Goal: Task Accomplishment & Management: Complete application form

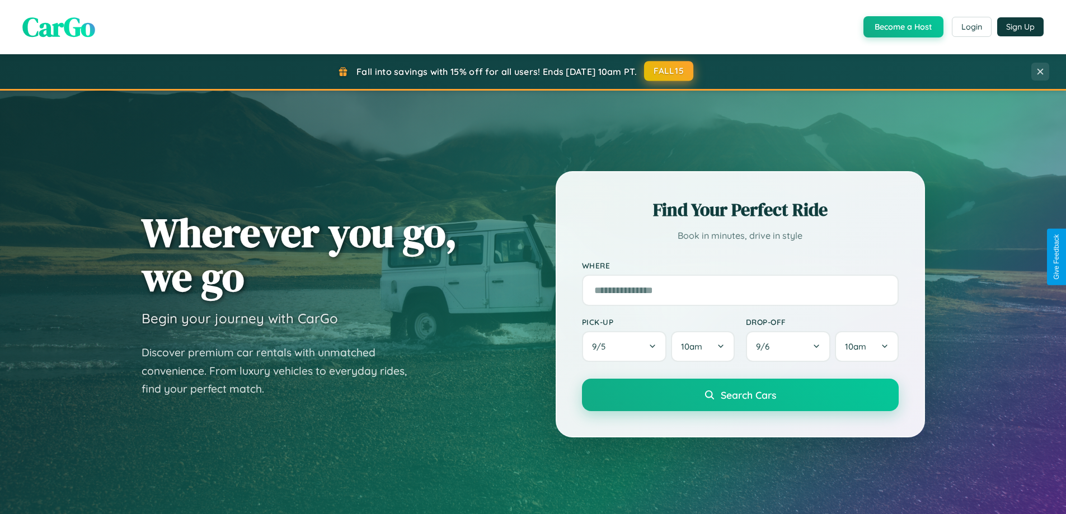
click at [669, 71] on button "FALL15" at bounding box center [668, 71] width 49 height 20
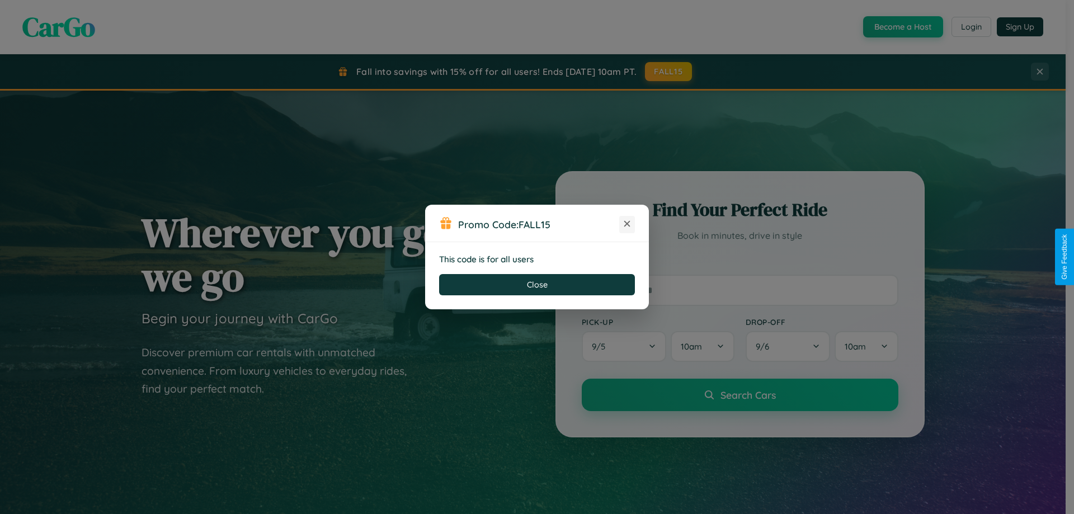
click at [627, 224] on icon at bounding box center [627, 223] width 11 height 11
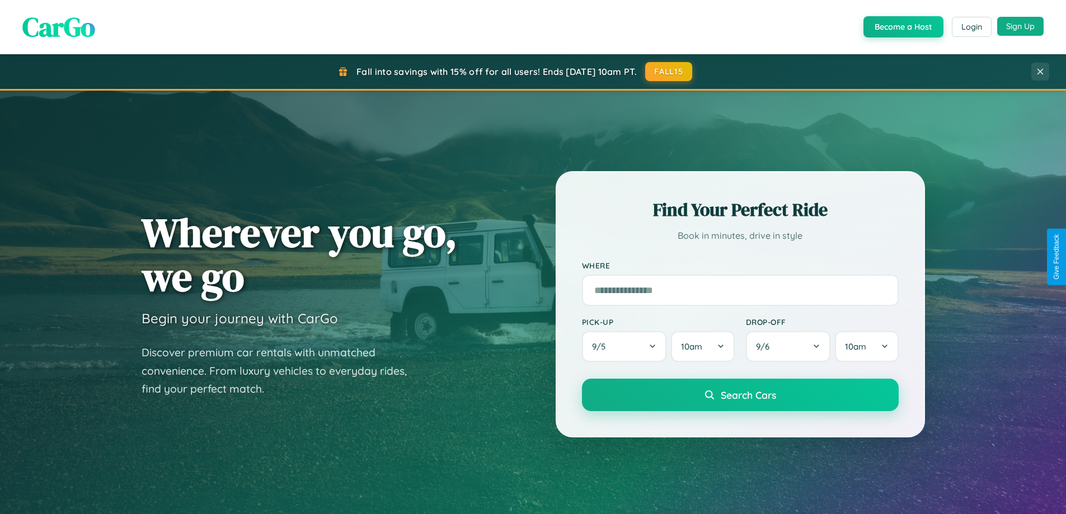
click at [1020, 27] on button "Sign Up" at bounding box center [1020, 26] width 46 height 19
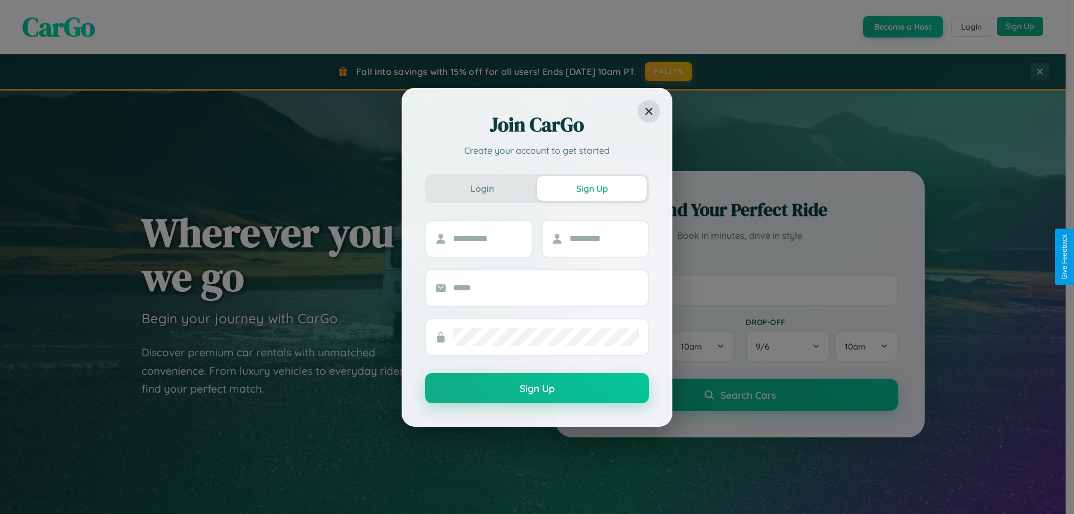
scroll to position [2153, 0]
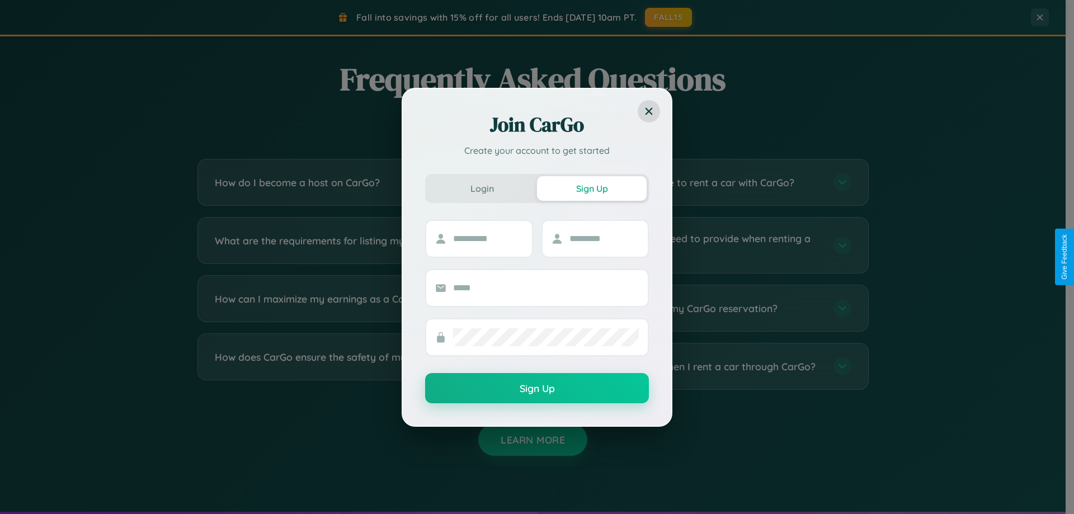
click at [706, 308] on div "Join CarGo Create your account to get started Login Sign Up Sign Up" at bounding box center [537, 257] width 1074 height 514
click at [706, 245] on div "Join CarGo Create your account to get started Login Sign Up Sign Up" at bounding box center [537, 257] width 1074 height 514
click at [359, 366] on div "Join CarGo Create your account to get started Login Sign Up Sign Up" at bounding box center [537, 257] width 1074 height 514
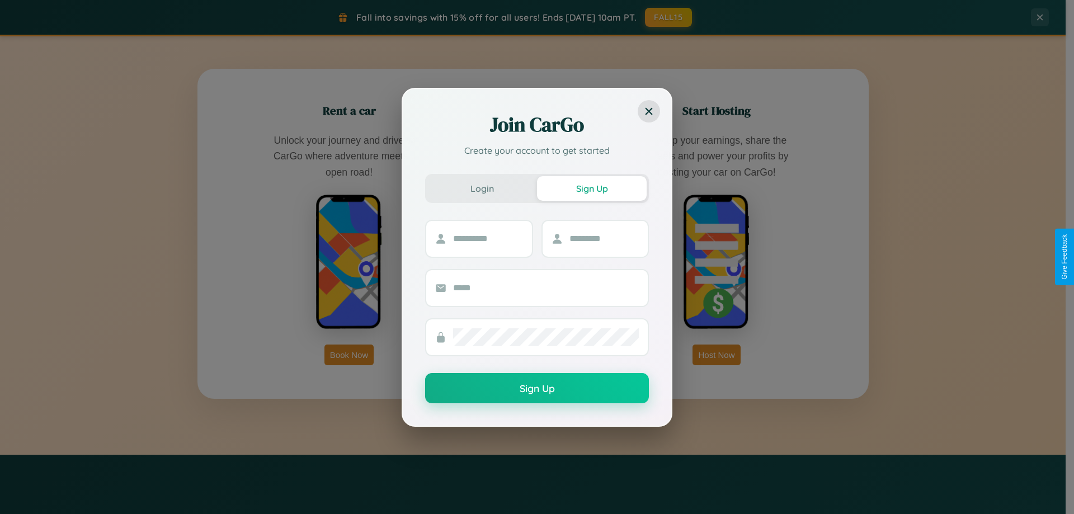
scroll to position [1798, 0]
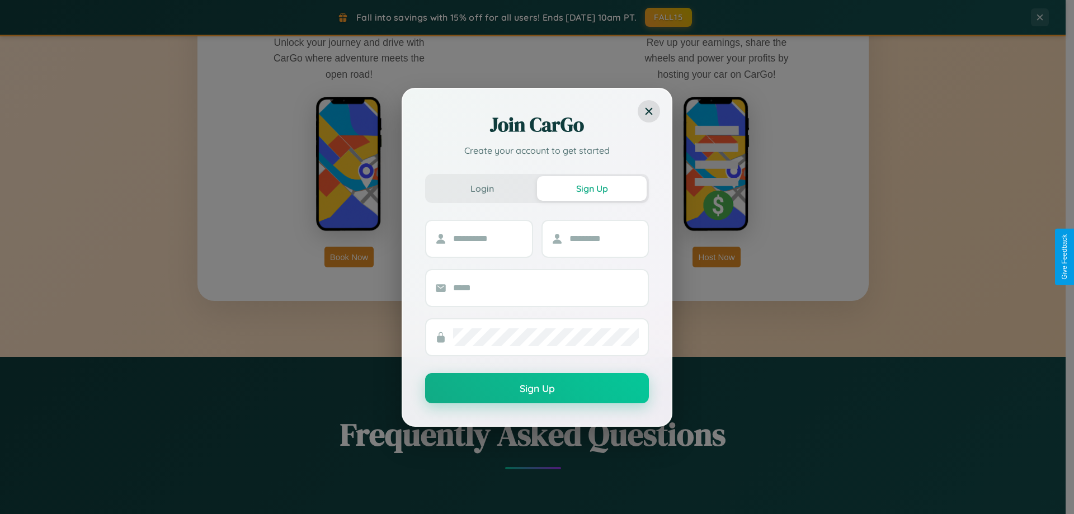
click at [349, 257] on div "Join CarGo Create your account to get started Login Sign Up Sign Up" at bounding box center [537, 257] width 1074 height 514
